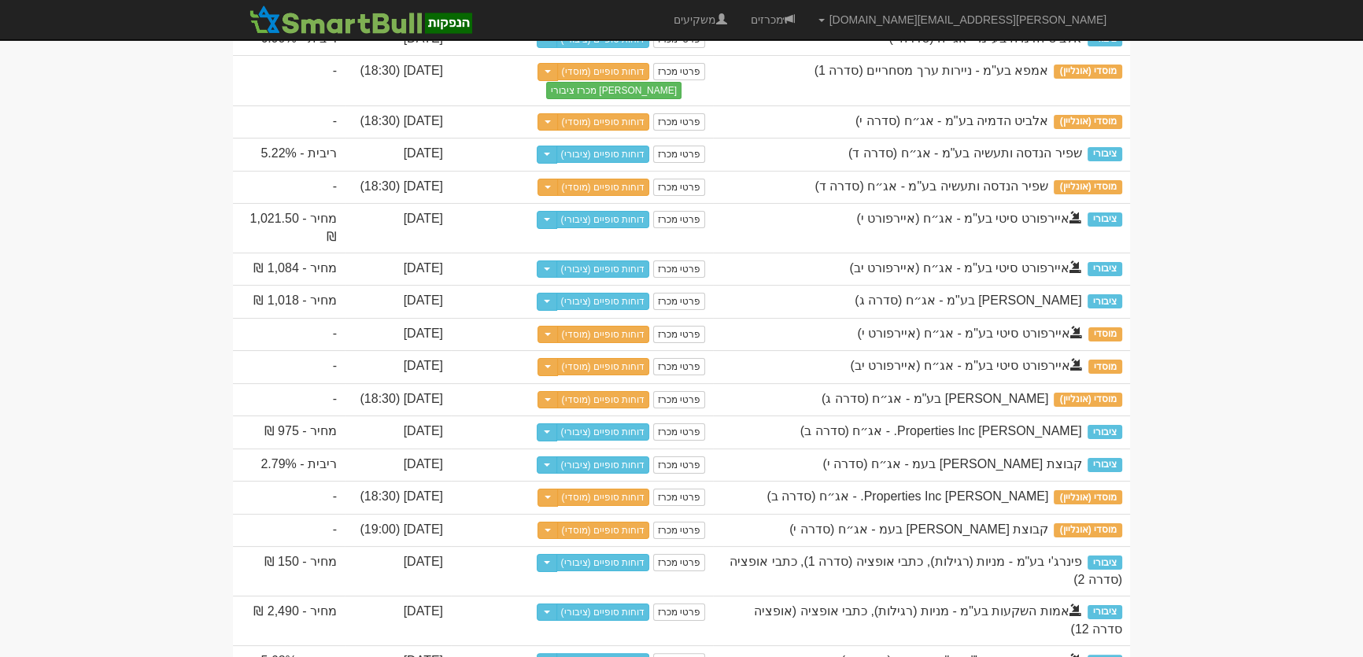
scroll to position [71, 0]
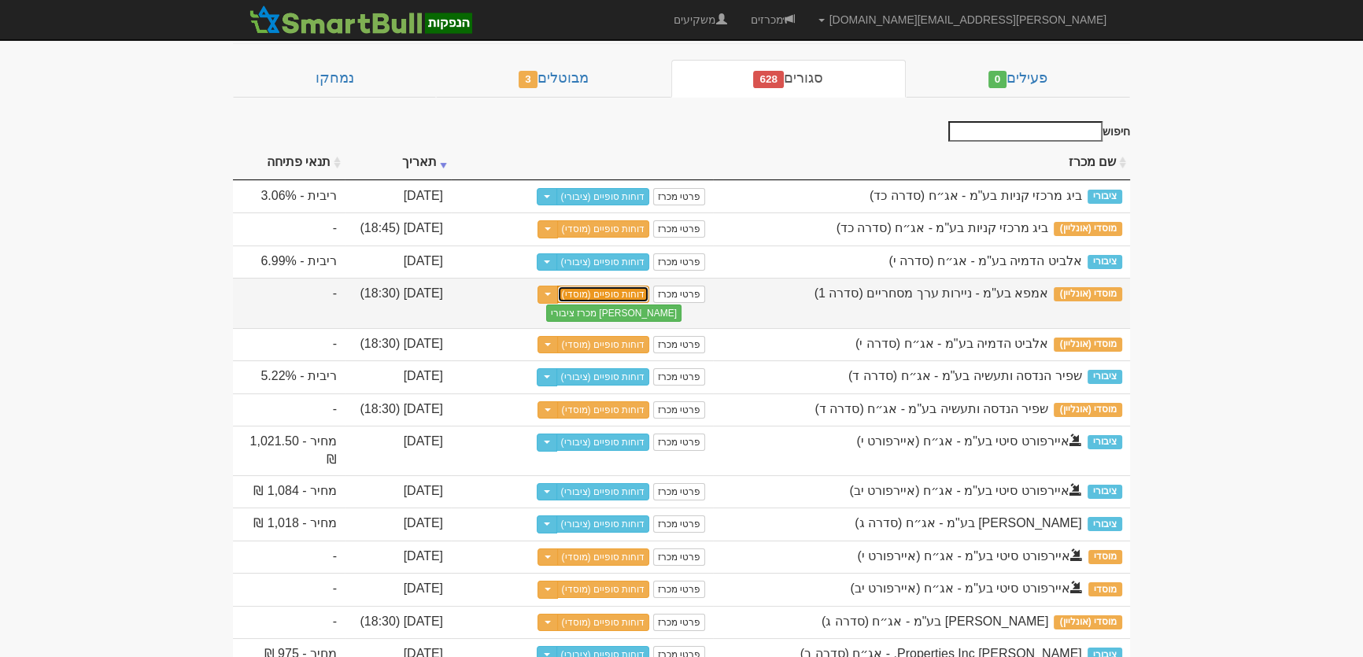
click at [616, 303] on link "דוחות סופיים (מוסדי)" at bounding box center [603, 294] width 93 height 17
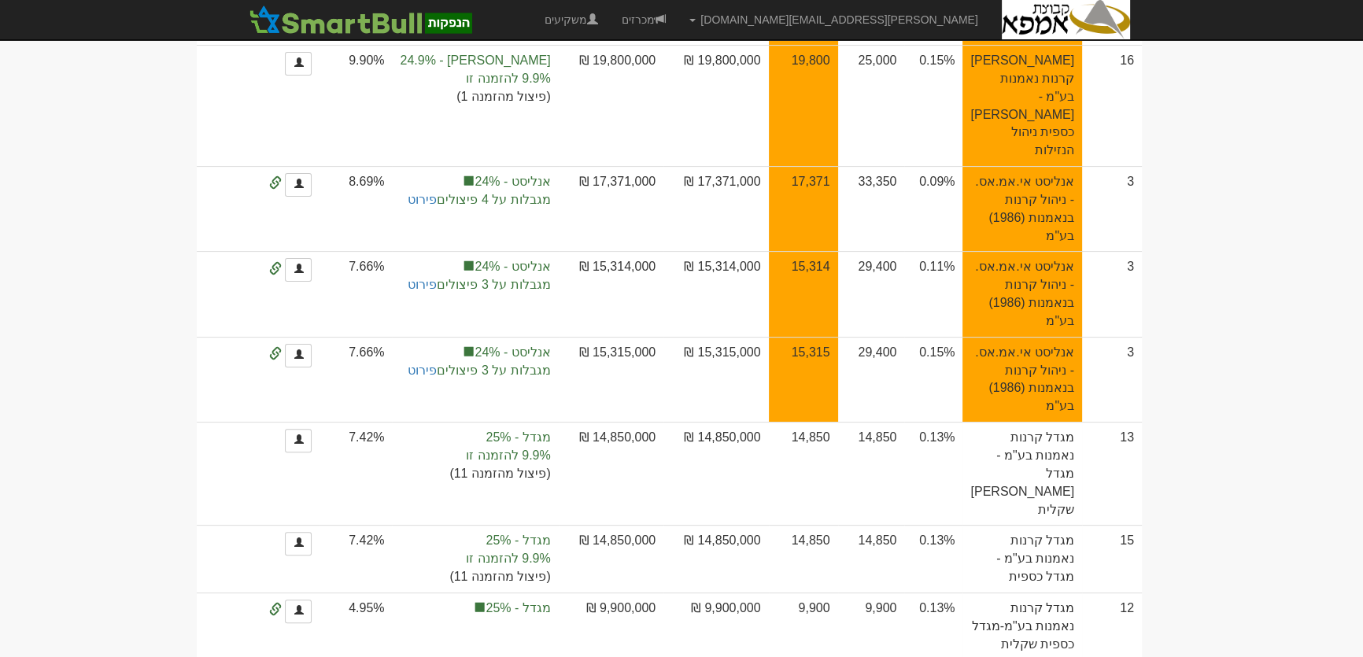
scroll to position [572, 0]
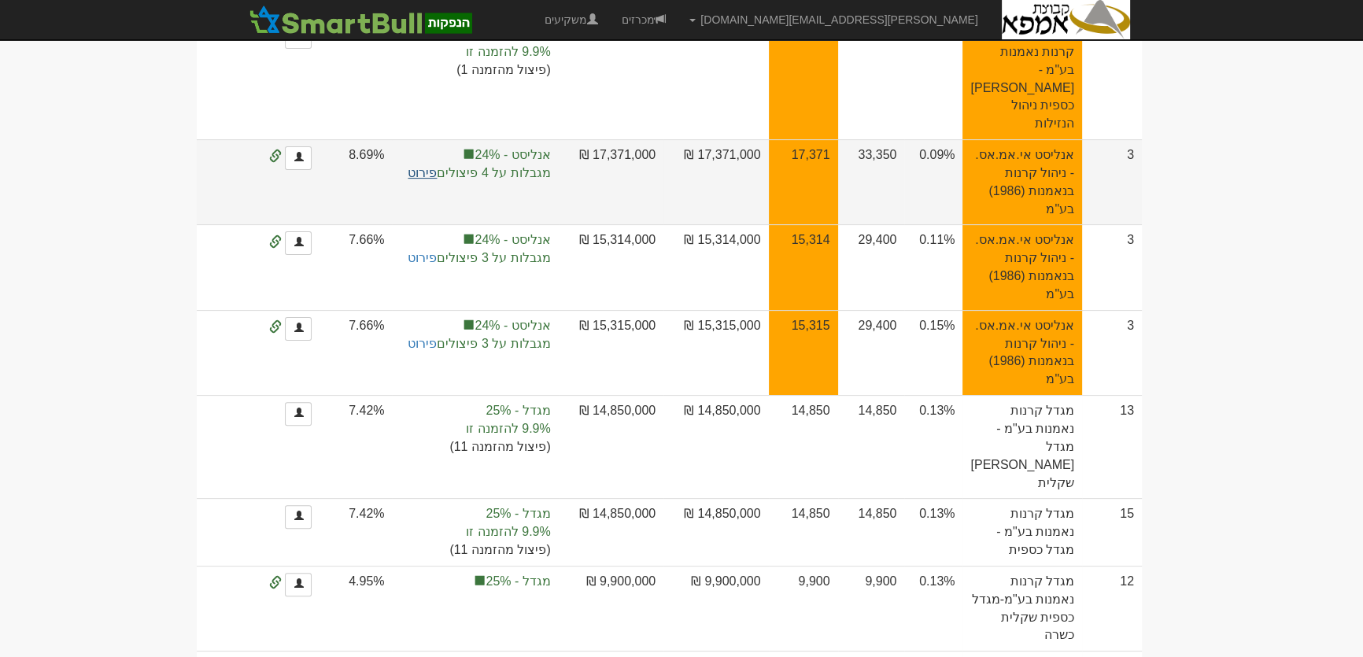
click at [437, 179] on link "פירוט" at bounding box center [422, 172] width 29 height 13
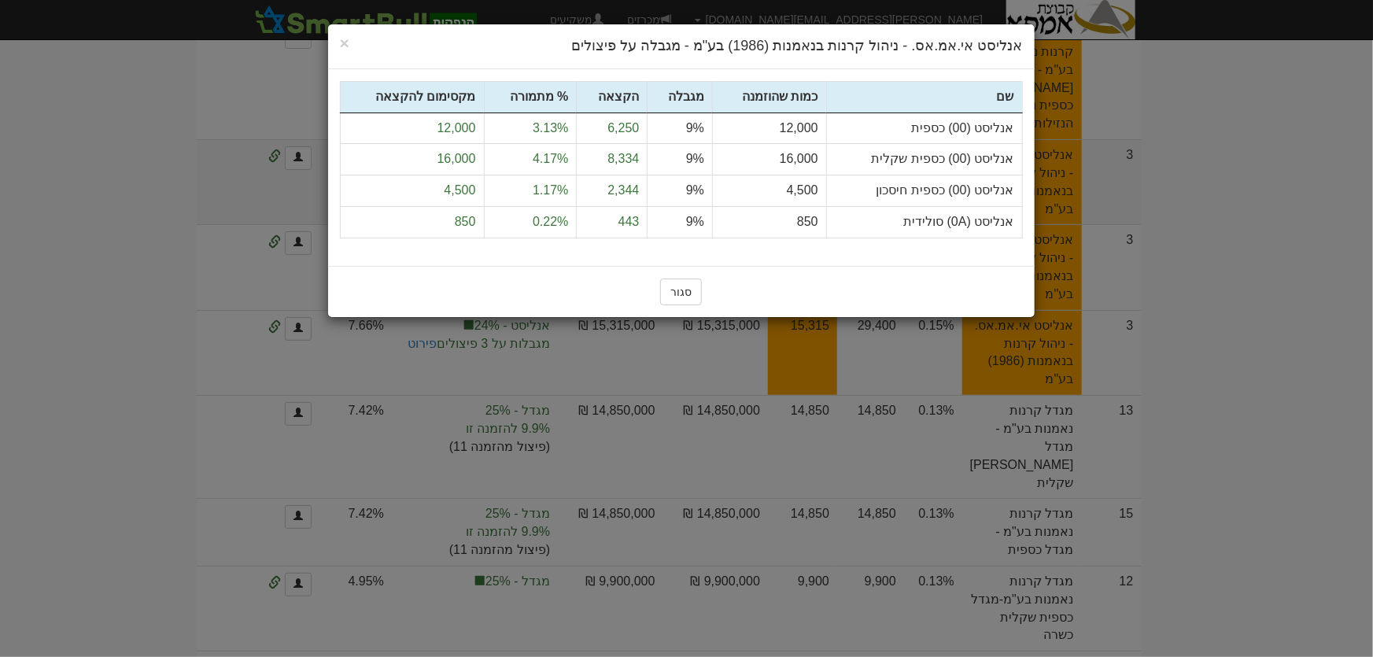
click at [1014, 127] on td "אנליסט (00) כספית" at bounding box center [924, 128] width 196 height 31
drag, startPoint x: 1013, startPoint y: 129, endPoint x: 434, endPoint y: 216, distance: 585.7
click at [434, 216] on tbody "אנליסט (00) כספית 12,000 9% 6,250 3.13% 12,000" at bounding box center [681, 175] width 682 height 125
copy tbody "אנליסט (00) כספית 12,000 9% 6,250 3.13% 12,000 אנליסט (00) כספית שקלית 16,000 9…"
click at [678, 291] on button "סגור" at bounding box center [681, 292] width 42 height 27
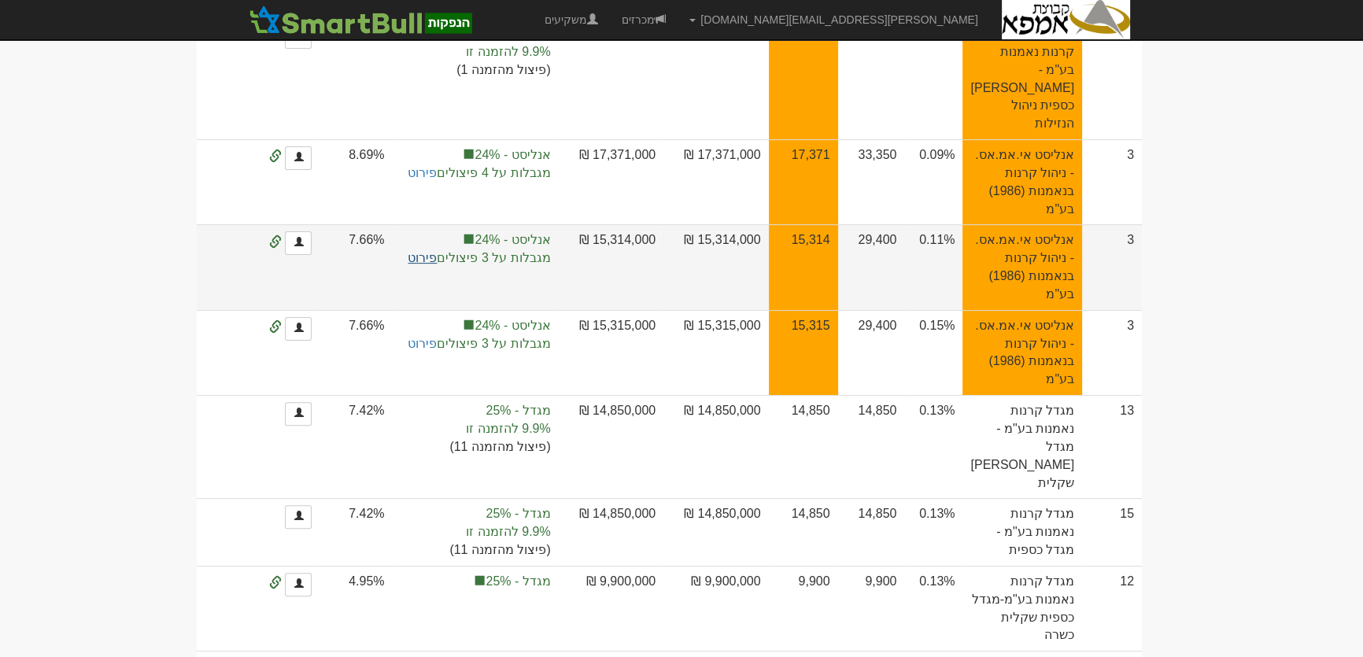
click at [437, 264] on link "פירוט" at bounding box center [422, 257] width 29 height 13
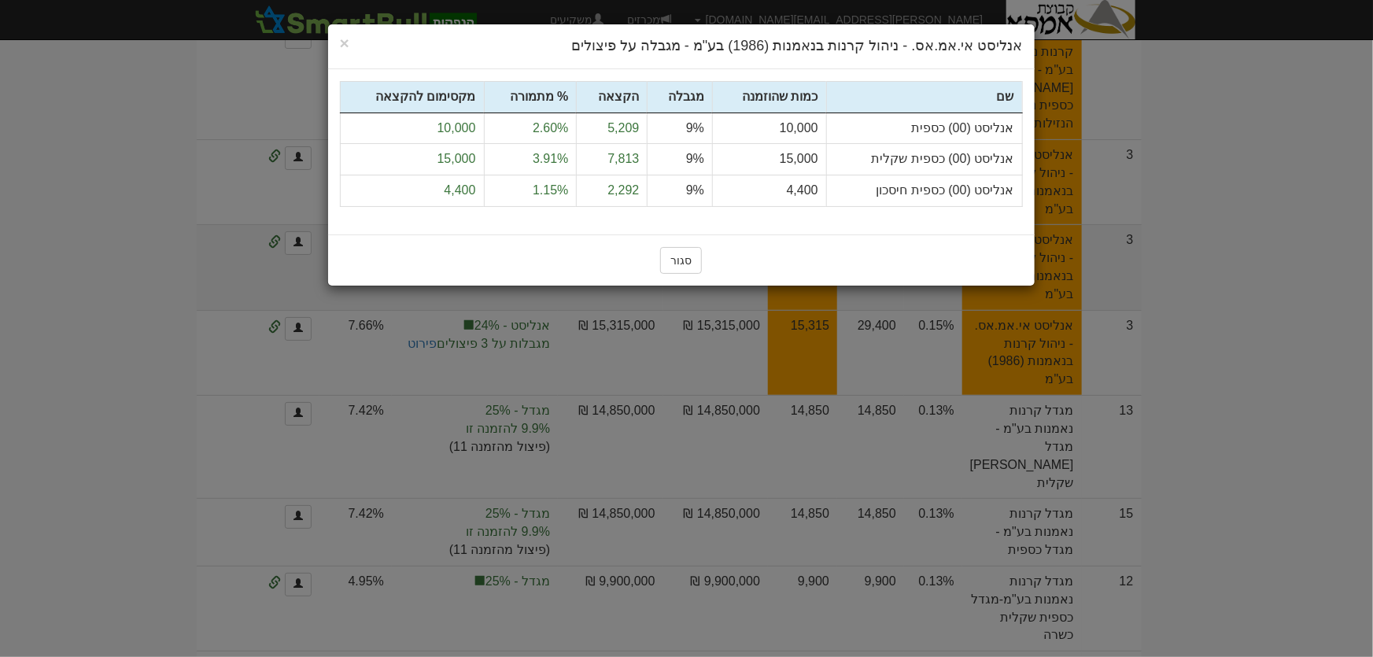
drag, startPoint x: 1014, startPoint y: 126, endPoint x: 419, endPoint y: 189, distance: 597.5
click at [419, 189] on tbody "אנליסט (00) כספית 10,000 9% 5,209 2.60% 10,000" at bounding box center [681, 160] width 682 height 94
copy tbody "אנליסט (00) כספית 10,000 9% 5,209 2.60% 10,000 אנליסט (00) כספית שקלית 15,000 9…"
click at [689, 260] on button "סגור" at bounding box center [681, 260] width 42 height 27
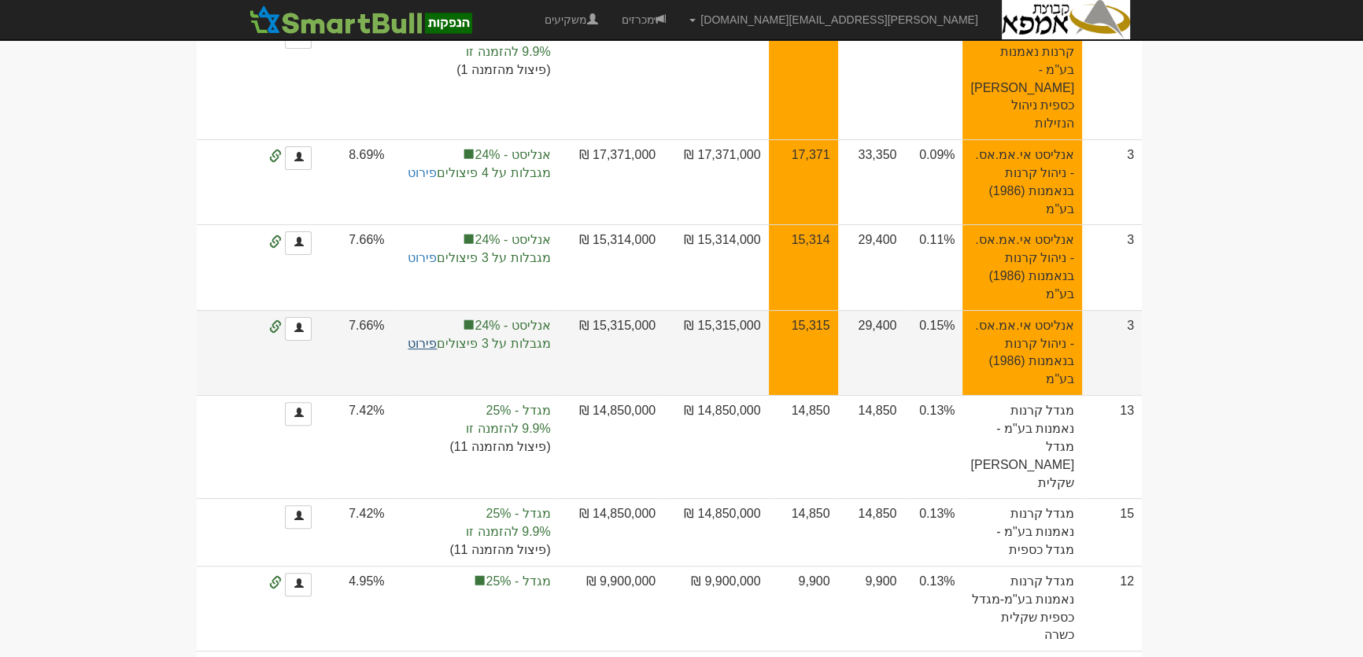
click at [437, 350] on link "פירוט" at bounding box center [422, 343] width 29 height 13
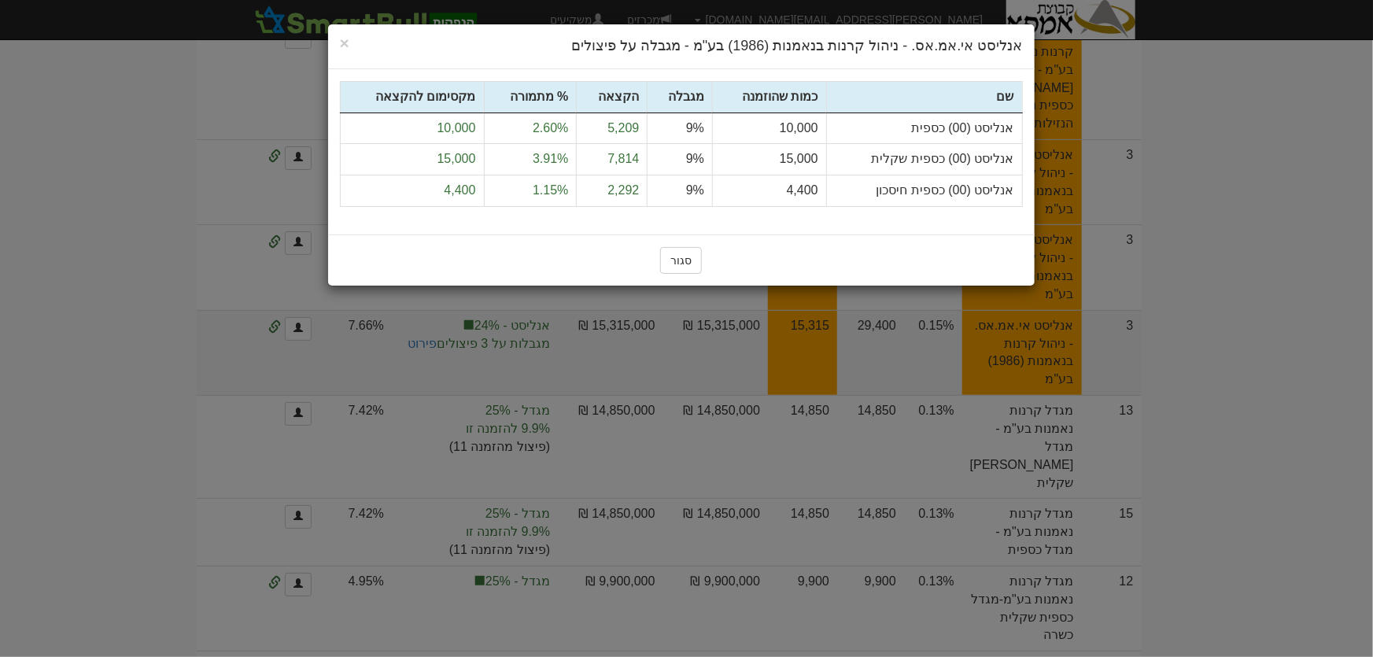
drag, startPoint x: 1014, startPoint y: 128, endPoint x: 436, endPoint y: 198, distance: 581.9
click at [436, 198] on tbody "אנליסט (00) כספית 10,000 9% 5,209 2.60% 10,000" at bounding box center [681, 160] width 682 height 94
copy tbody "אנליסט (00) כספית 10,000 9% 5,209 2.60% 10,000 אנליסט (00) כספית שקלית 15,000 9…"
drag, startPoint x: 681, startPoint y: 259, endPoint x: 260, endPoint y: 1, distance: 493.9
click at [677, 257] on button "סגור" at bounding box center [681, 260] width 42 height 27
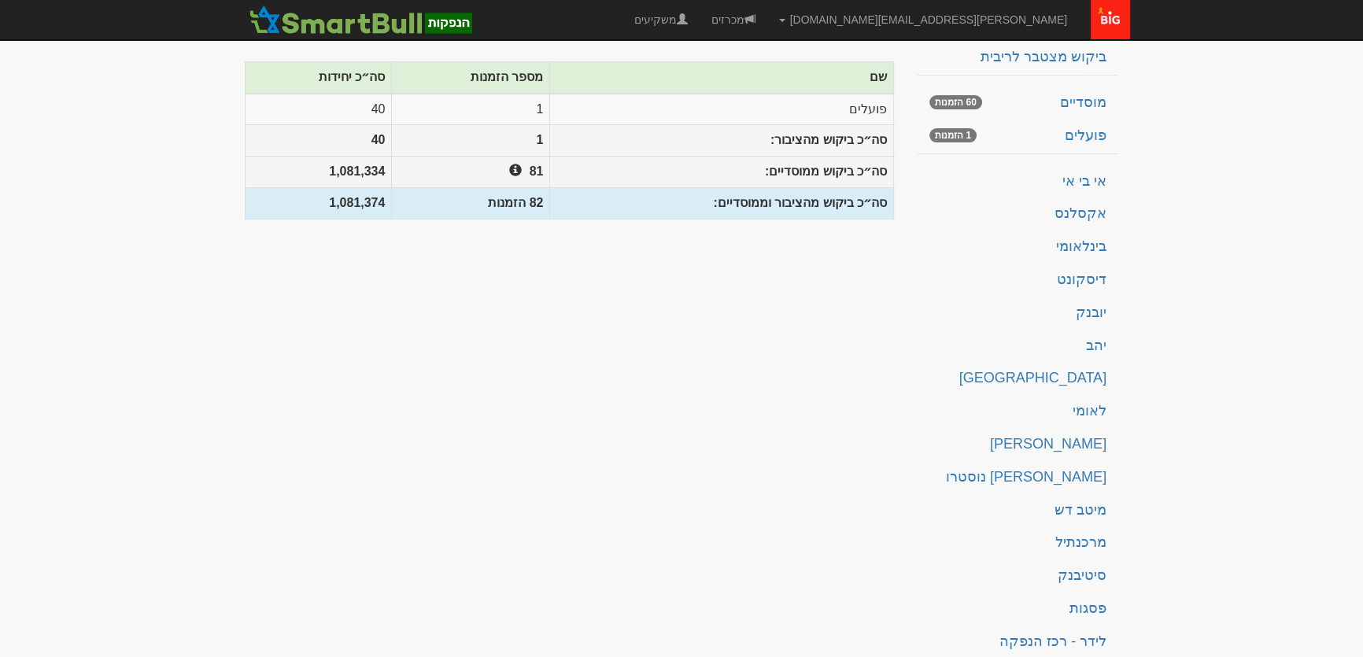
scroll to position [223, 0]
click at [1103, 91] on link "מוסדיים 60 הזמנות" at bounding box center [1018, 102] width 201 height 31
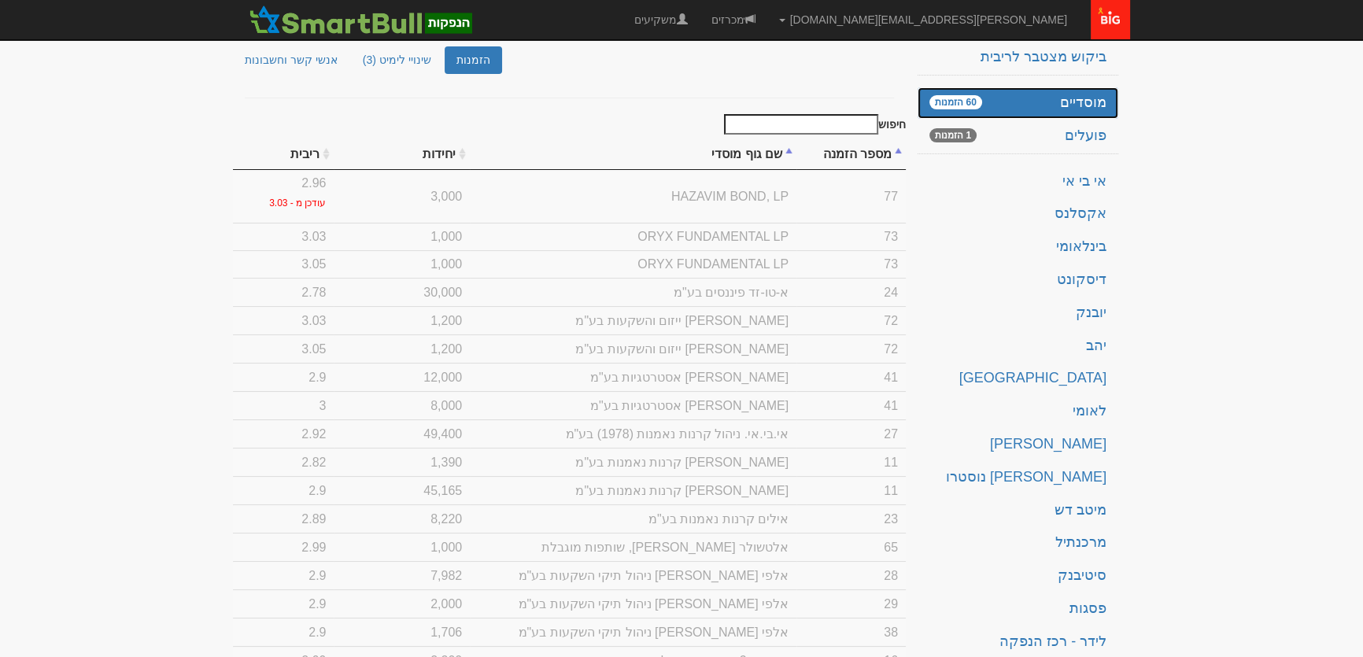
scroll to position [0, 0]
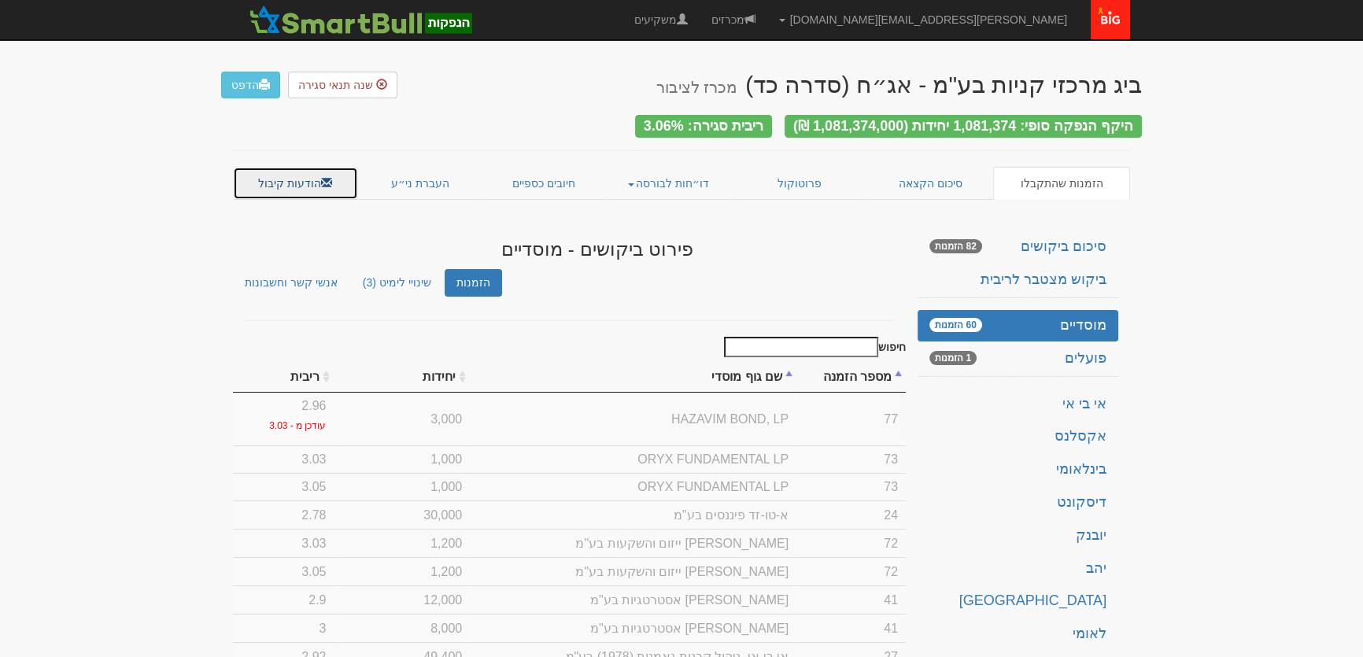
click at [260, 172] on link "הודעות קיבול" at bounding box center [295, 183] width 125 height 33
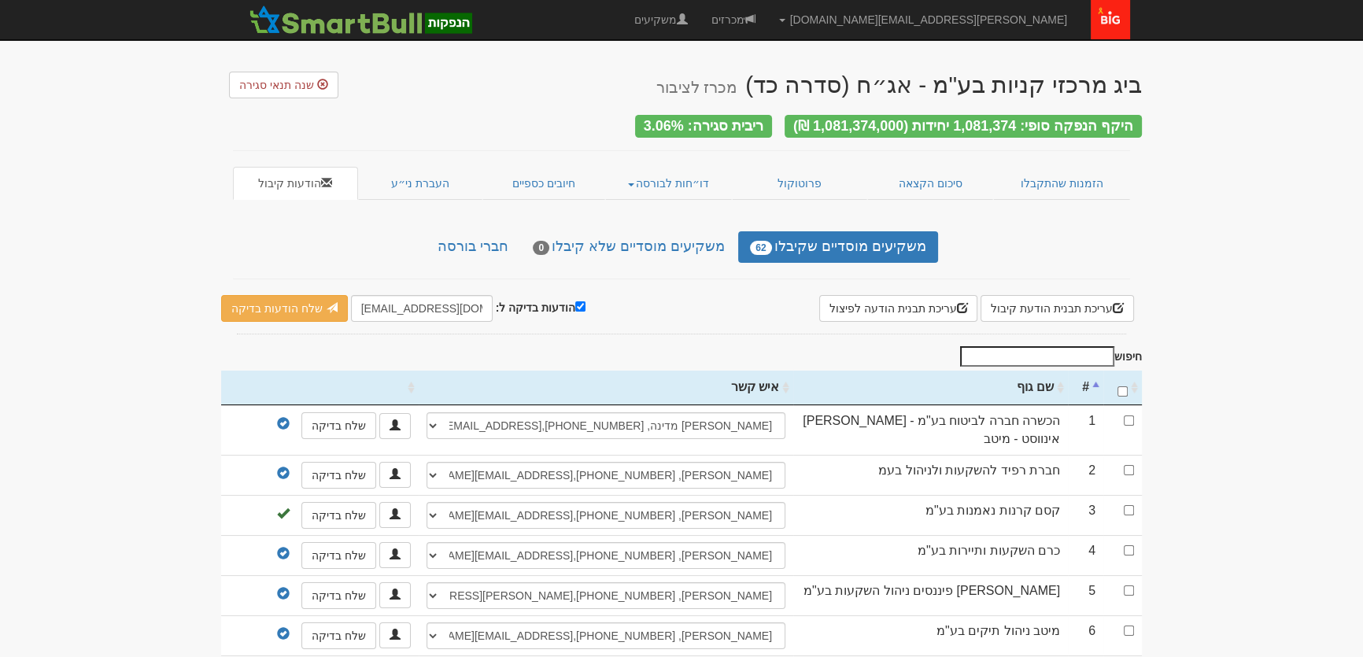
click at [1022, 379] on th "שם גוף" at bounding box center [930, 388] width 275 height 35
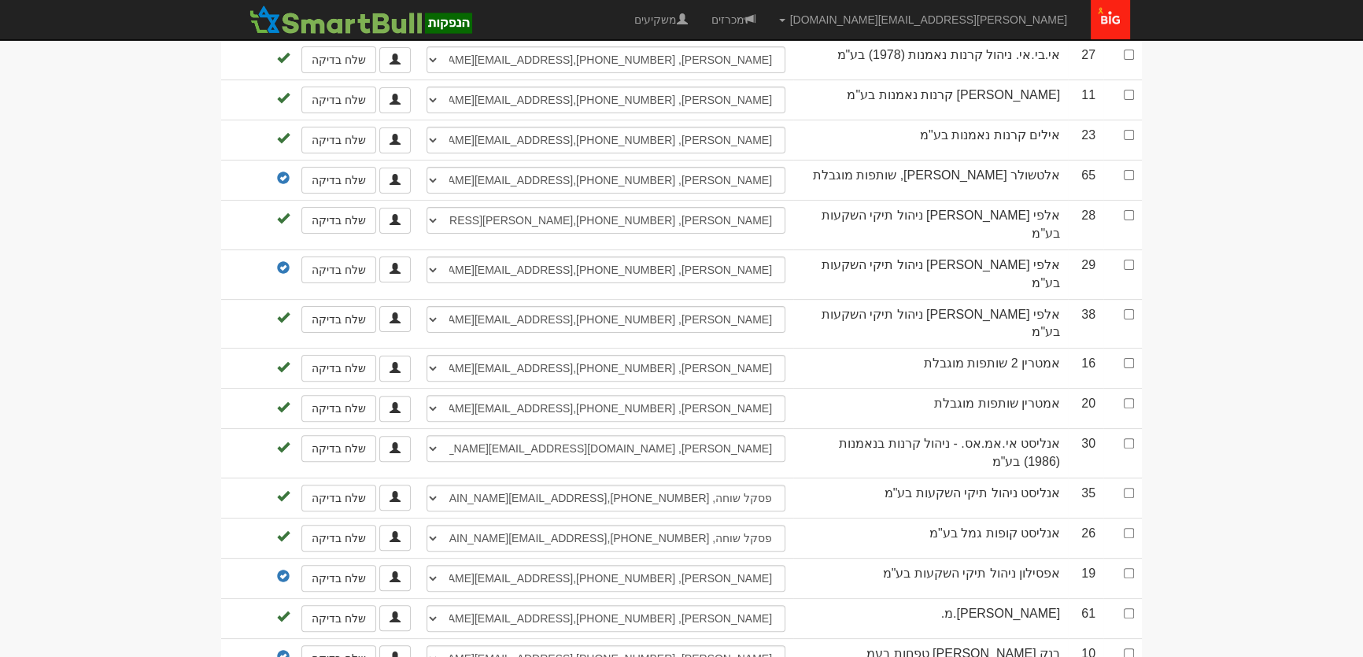
scroll to position [572, 0]
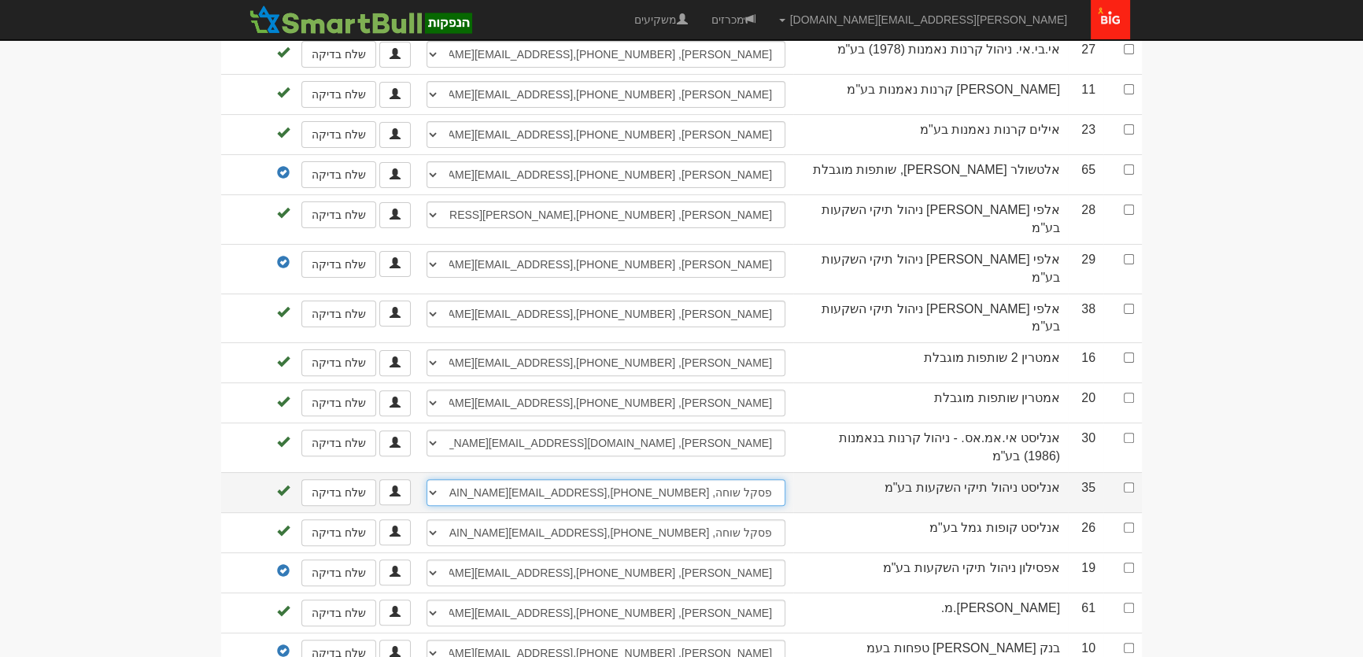
click at [687, 479] on select "[PERSON_NAME], 050-5343403, tiful& [EMAIL_ADDRESS][DOMAIN_NAME] [PERSON_NAME], …" at bounding box center [606, 492] width 359 height 27
select select "64762d7d67a7fff7ee658be9"
click at [427, 479] on select "[PERSON_NAME], 050-5343403, tiful& [EMAIL_ADDRESS][DOMAIN_NAME] [PERSON_NAME], …" at bounding box center [606, 492] width 359 height 27
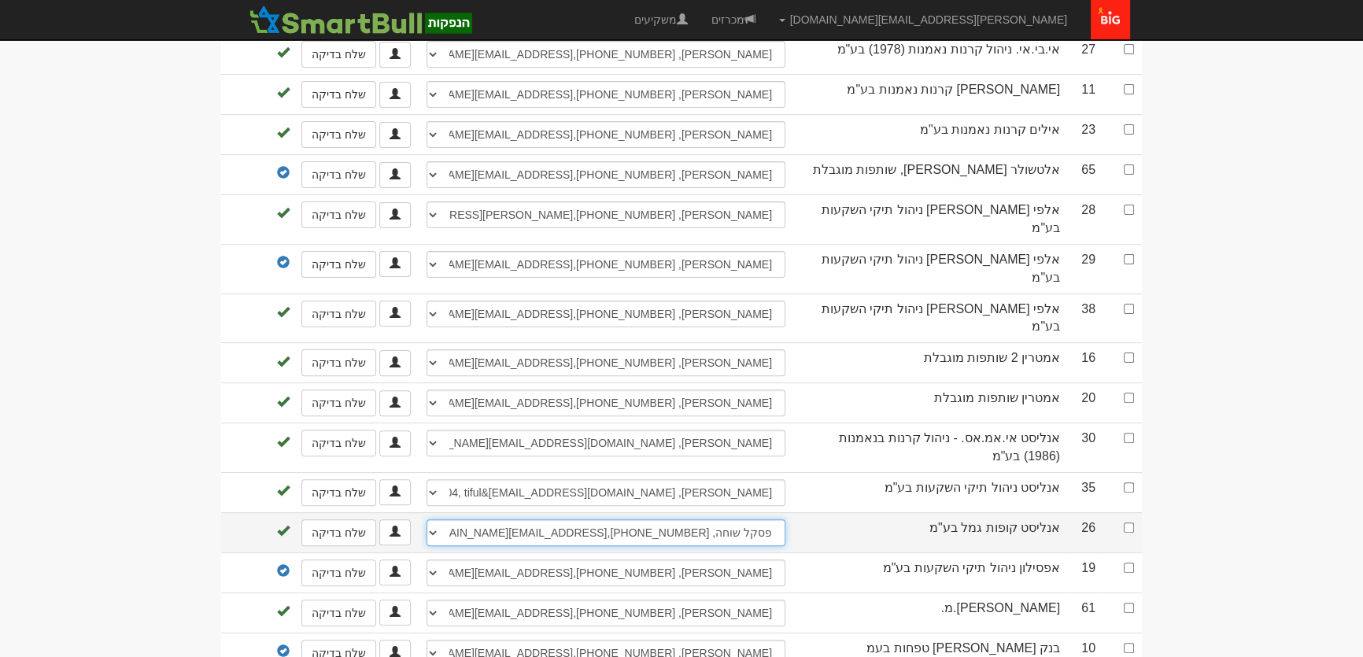
click at [701, 519] on select "סיון וינטברג, 03-7147178, tiful& bakara@analyst.co.il חן דרשן, 03-7148837, tifu…" at bounding box center [606, 532] width 359 height 27
select select "67c743b08e0501f6f9c7d663"
click at [427, 519] on select "סיון וינטברג, 03-7147178, tiful& bakara@analyst.co.il חן דרשן, 03-7148837, tifu…" at bounding box center [606, 532] width 359 height 27
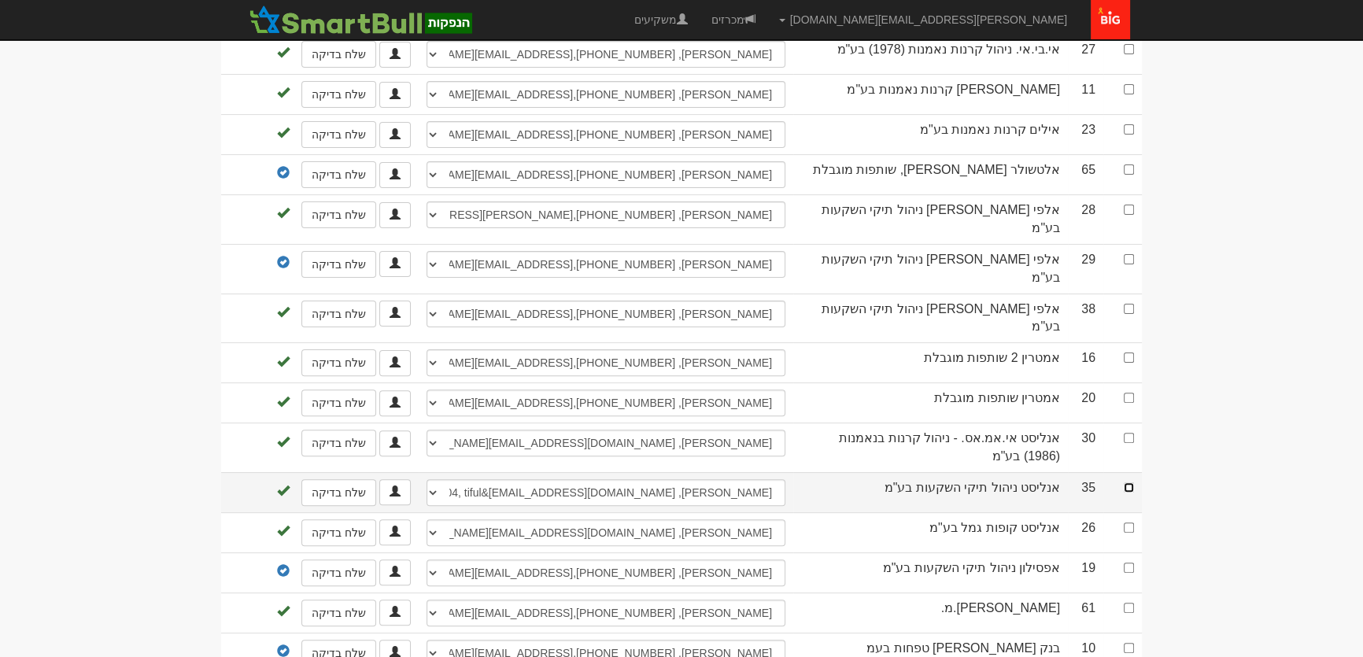
drag, startPoint x: 1128, startPoint y: 449, endPoint x: 1134, endPoint y: 464, distance: 16.2
click at [1129, 482] on input "checkbox" at bounding box center [1129, 487] width 10 height 10
checkbox input "true"
click at [1126, 523] on input "checkbox" at bounding box center [1129, 528] width 10 height 10
checkbox input "true"
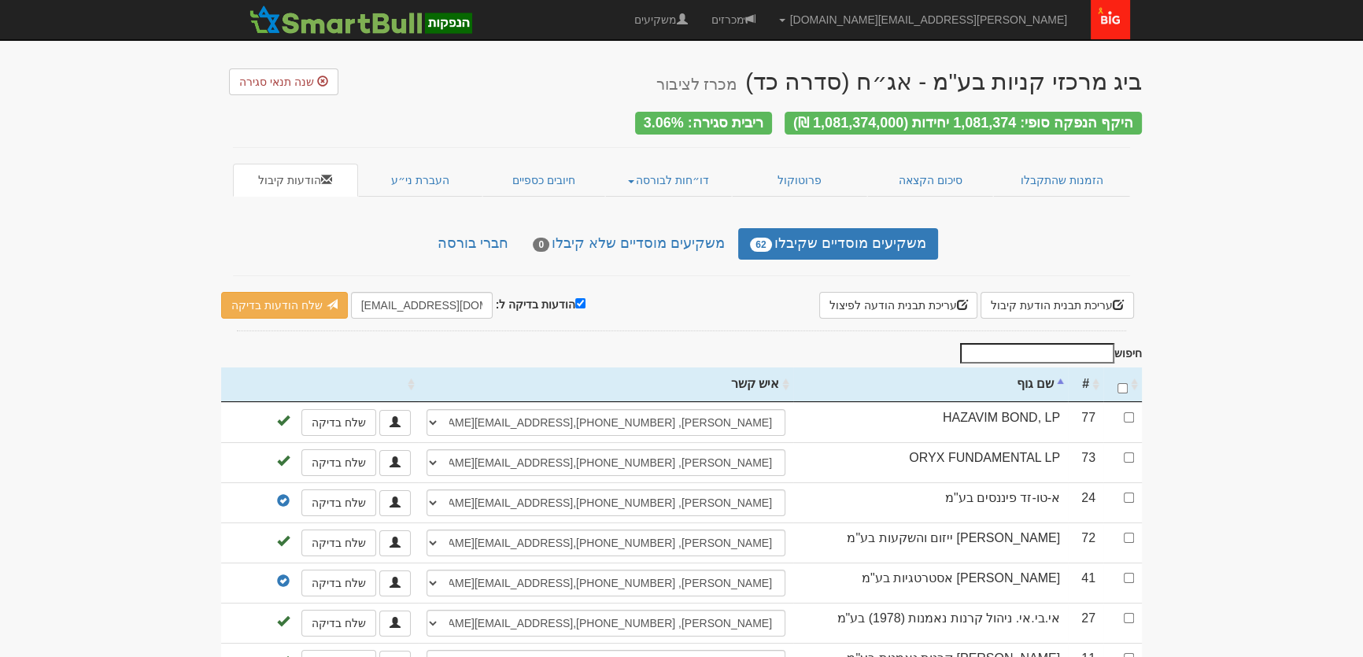
scroll to position [0, 0]
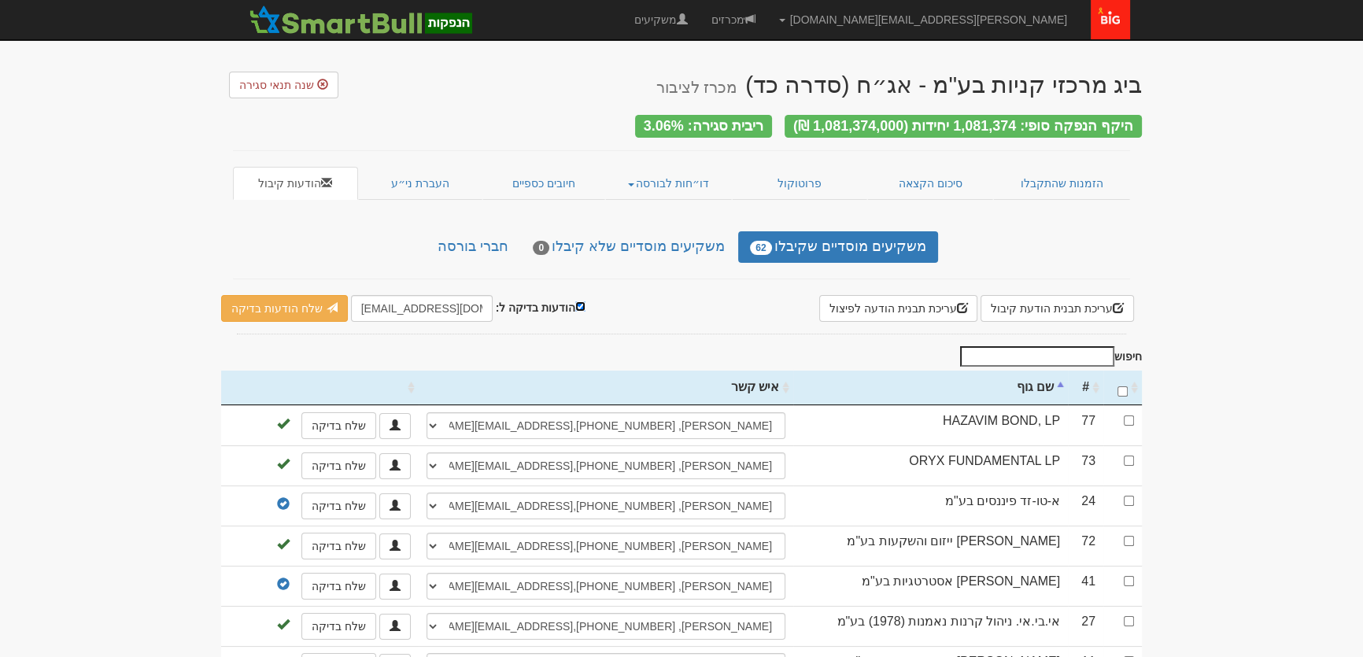
drag, startPoint x: 575, startPoint y: 302, endPoint x: 538, endPoint y: 318, distance: 39.5
click at [575, 302] on input "הודעות בדיקה ל:" at bounding box center [580, 306] width 10 height 10
checkbox input "false"
click at [304, 304] on link "שלח הודעות למשקיעים" at bounding box center [294, 308] width 146 height 27
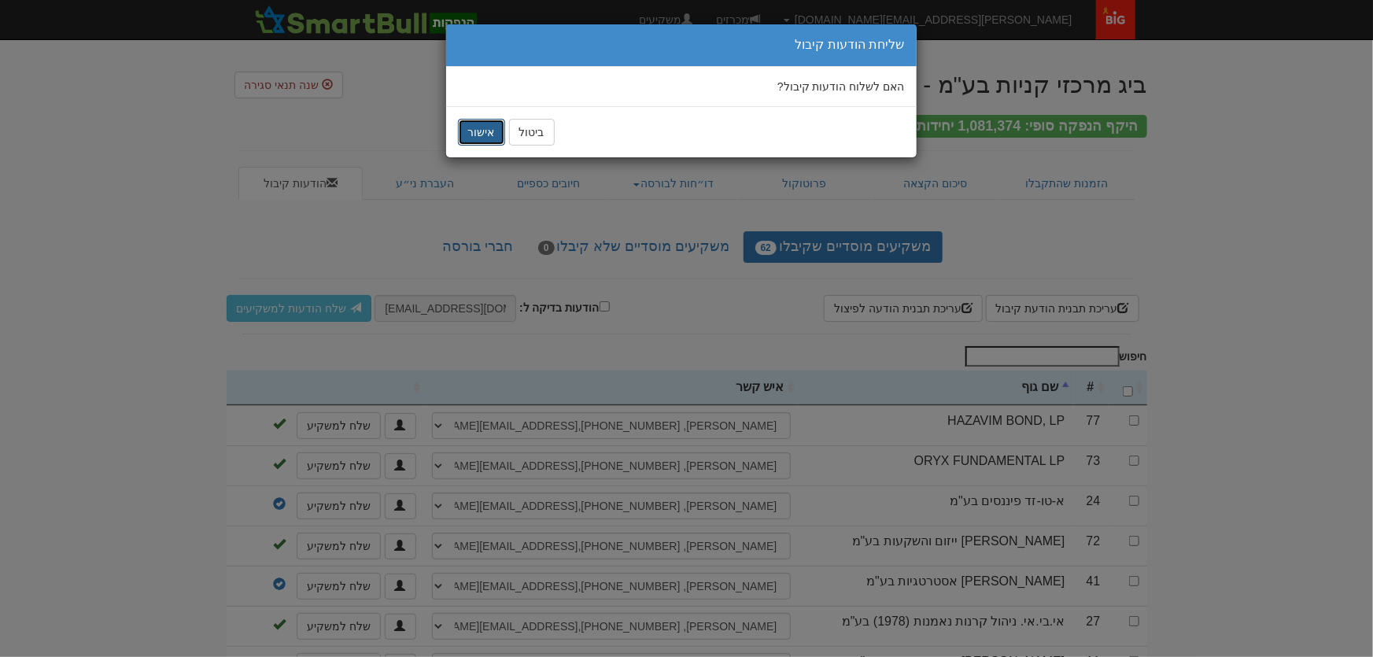
click at [476, 134] on button "אישור" at bounding box center [481, 132] width 47 height 27
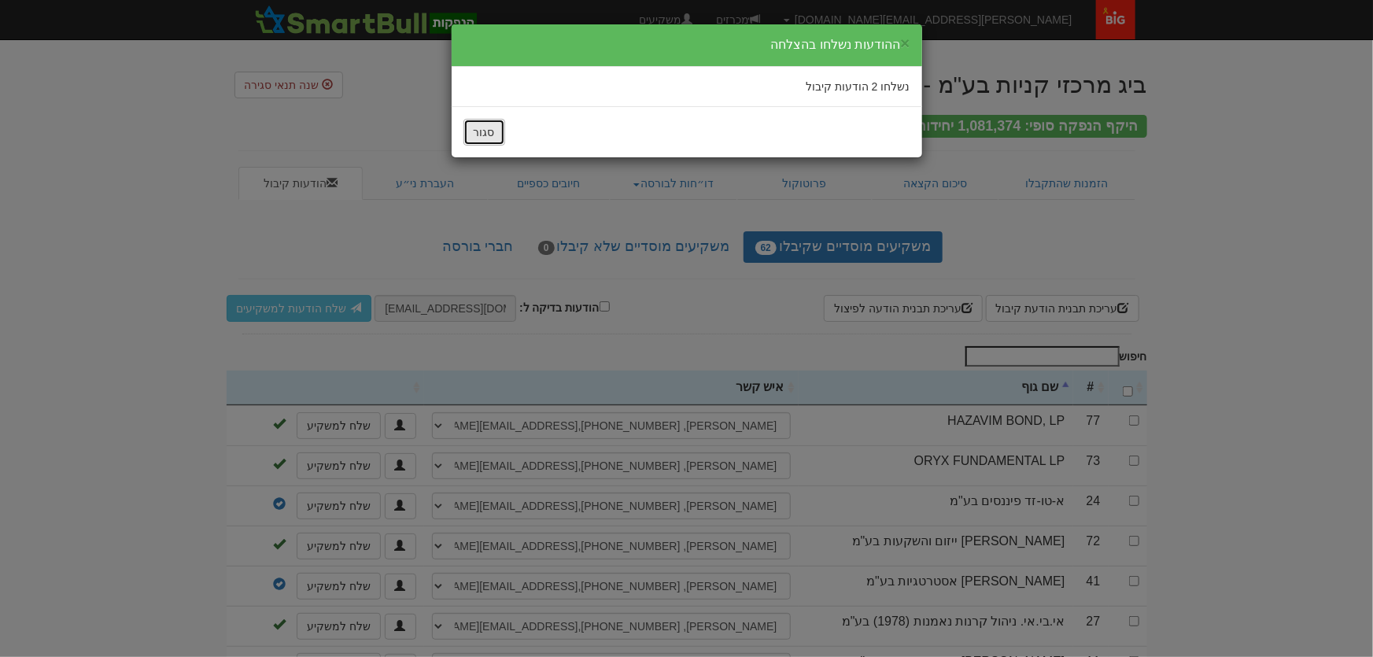
click at [493, 134] on button "סגור" at bounding box center [485, 132] width 42 height 27
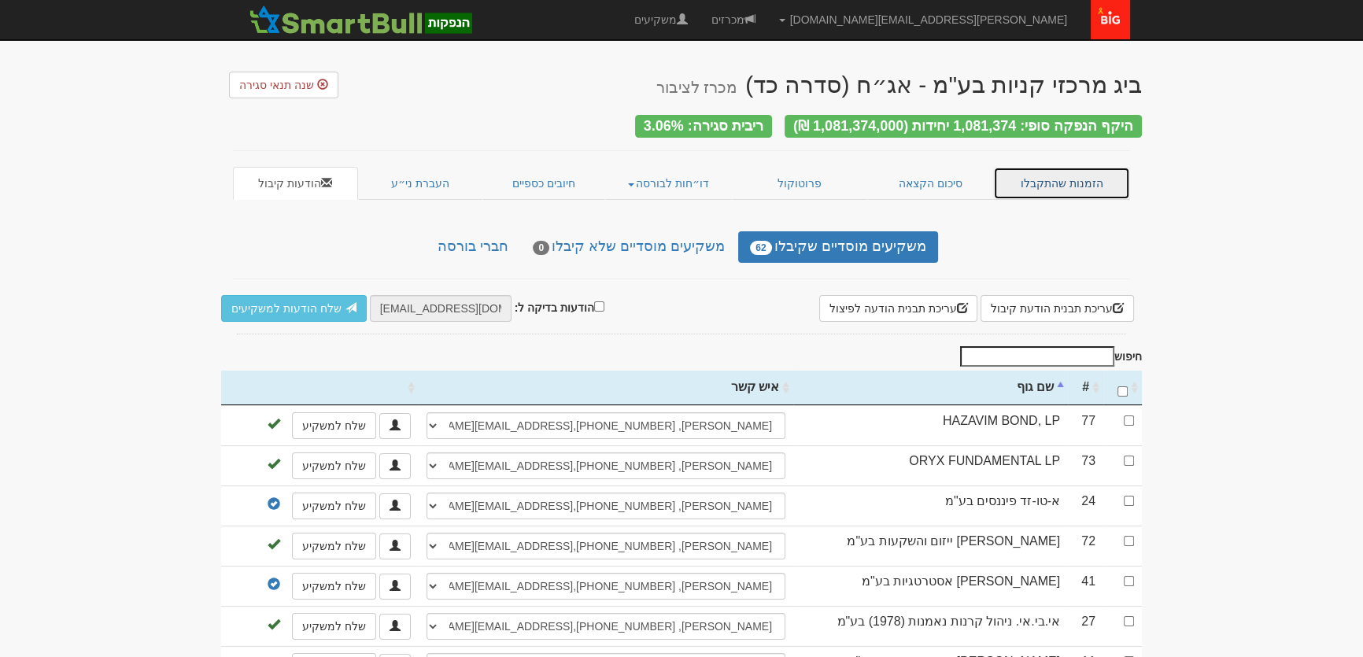
click at [1070, 179] on link "הזמנות שהתקבלו" at bounding box center [1061, 183] width 137 height 33
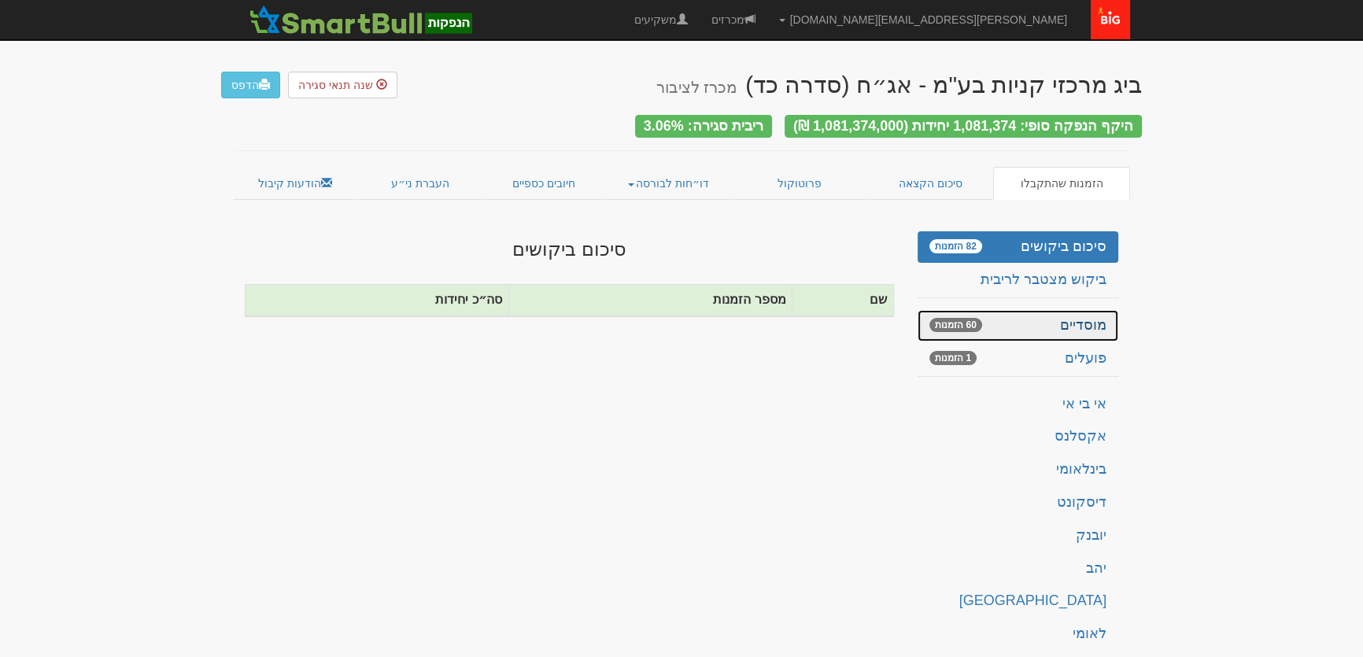
click at [1082, 314] on link "מוסדיים 60 הזמנות" at bounding box center [1018, 325] width 201 height 31
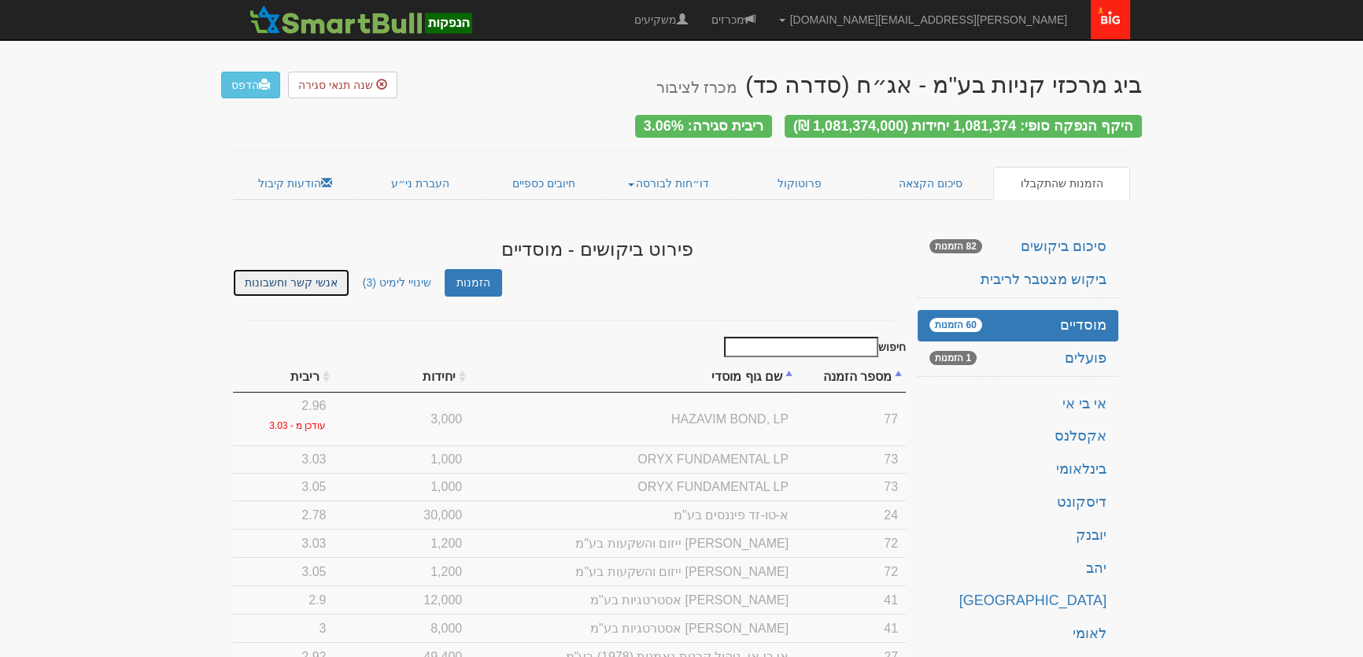
click at [246, 269] on link "אנשי קשר וחשבונות" at bounding box center [291, 283] width 116 height 28
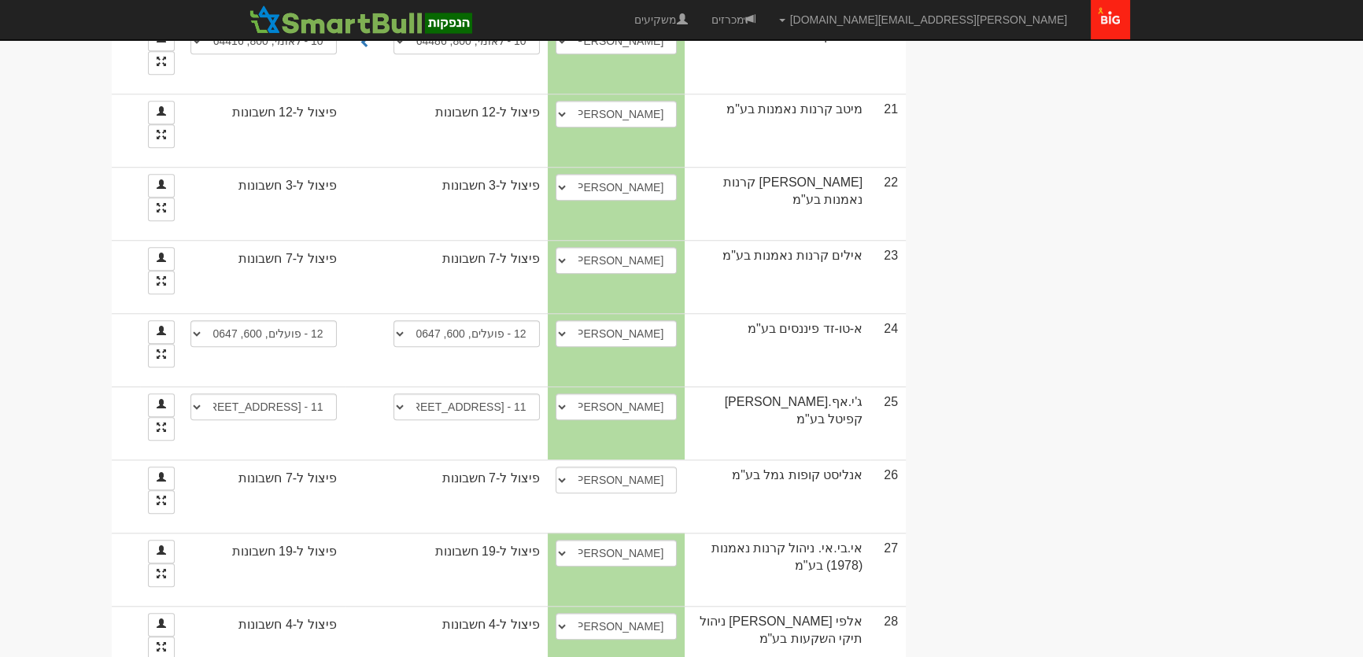
scroll to position [2003, 0]
